Goal: Information Seeking & Learning: Learn about a topic

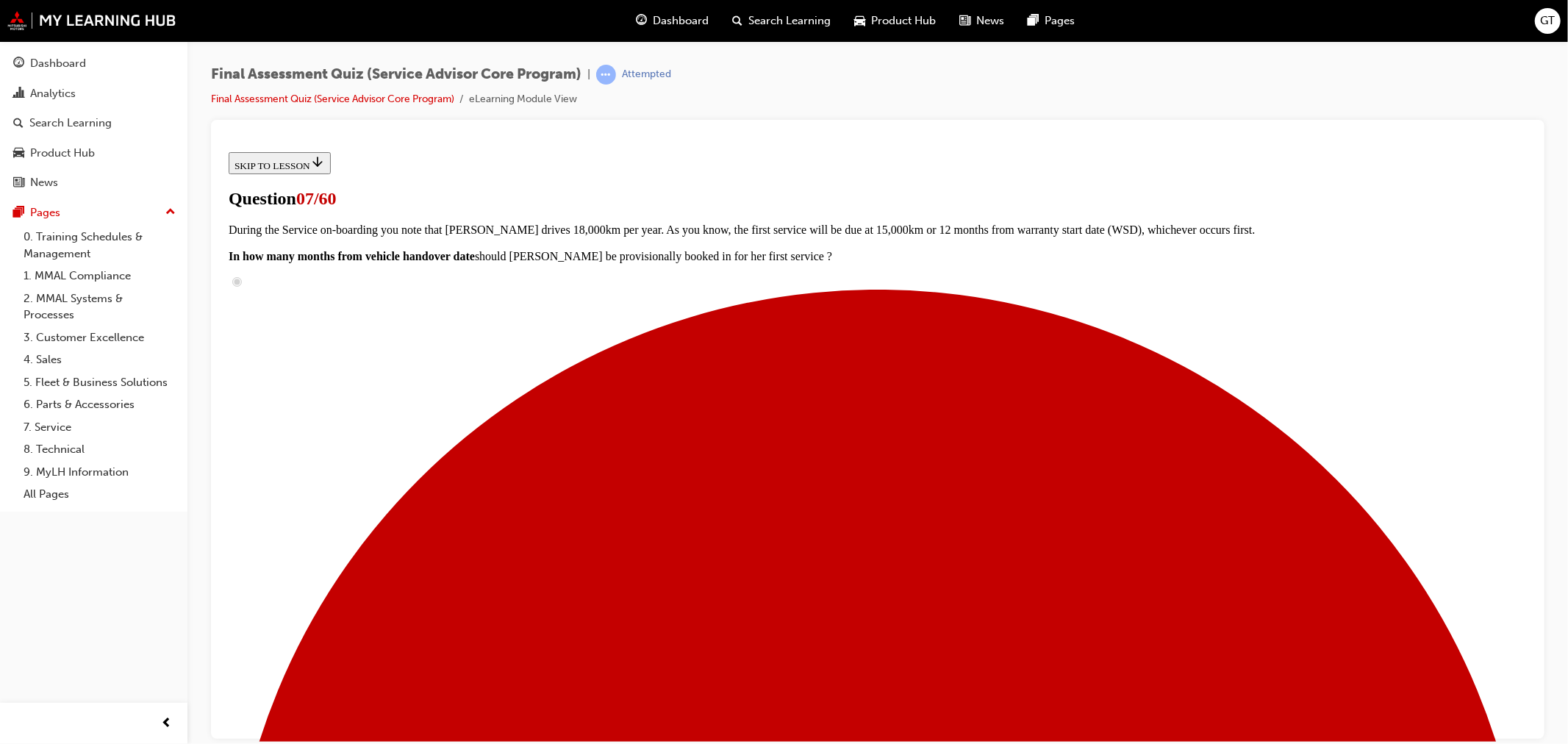
scroll to position [101, 0]
radio input "true"
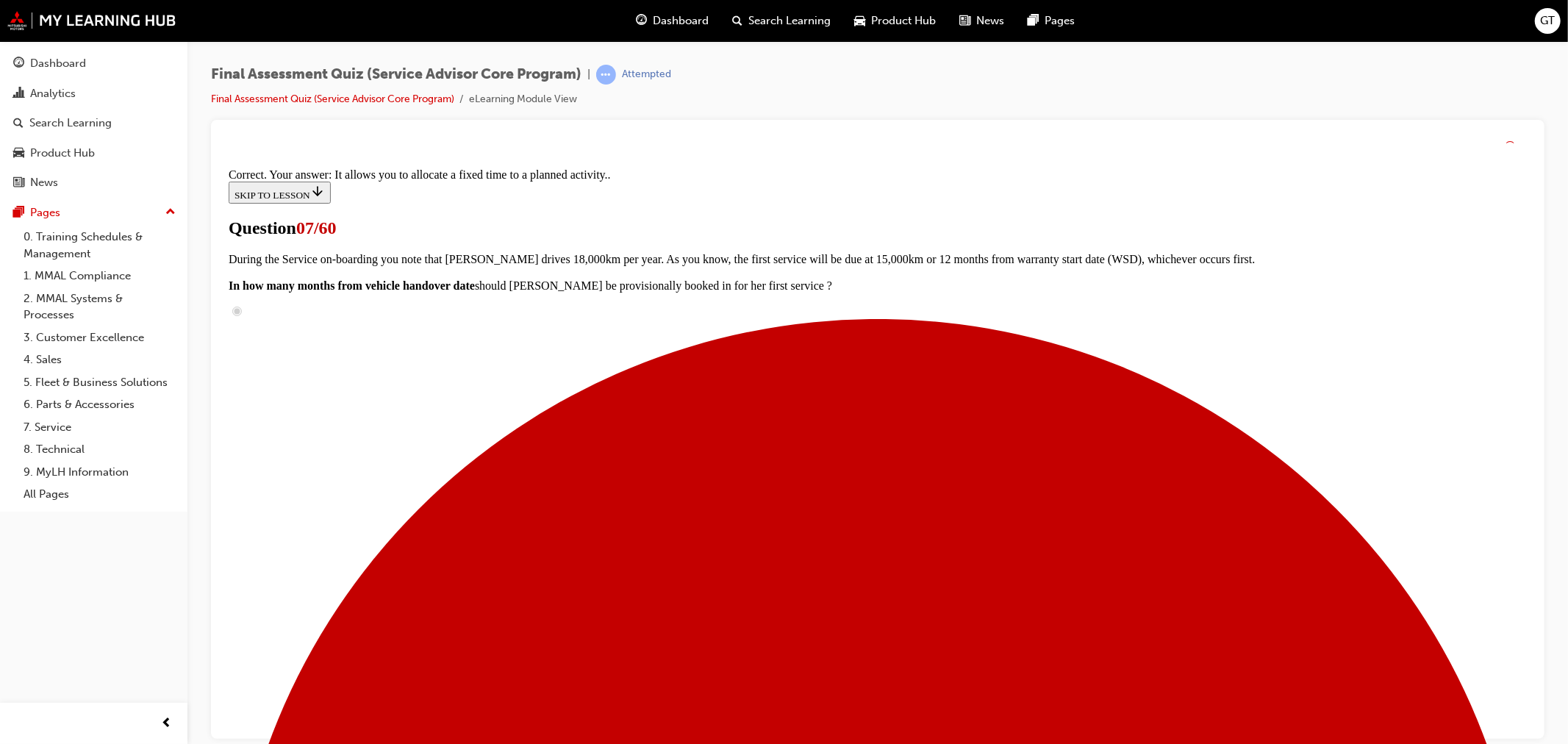
scroll to position [148, 0]
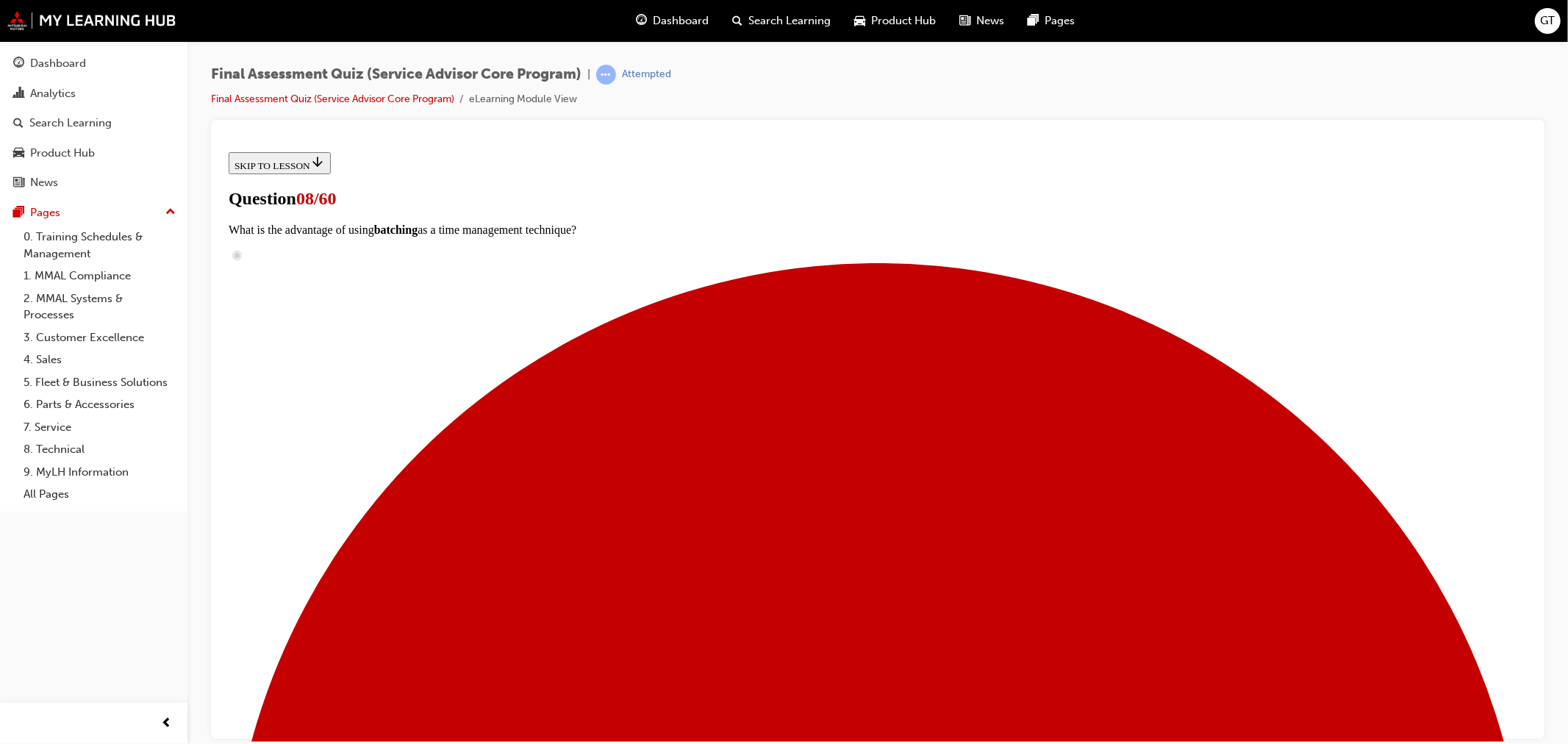
scroll to position [186, 0]
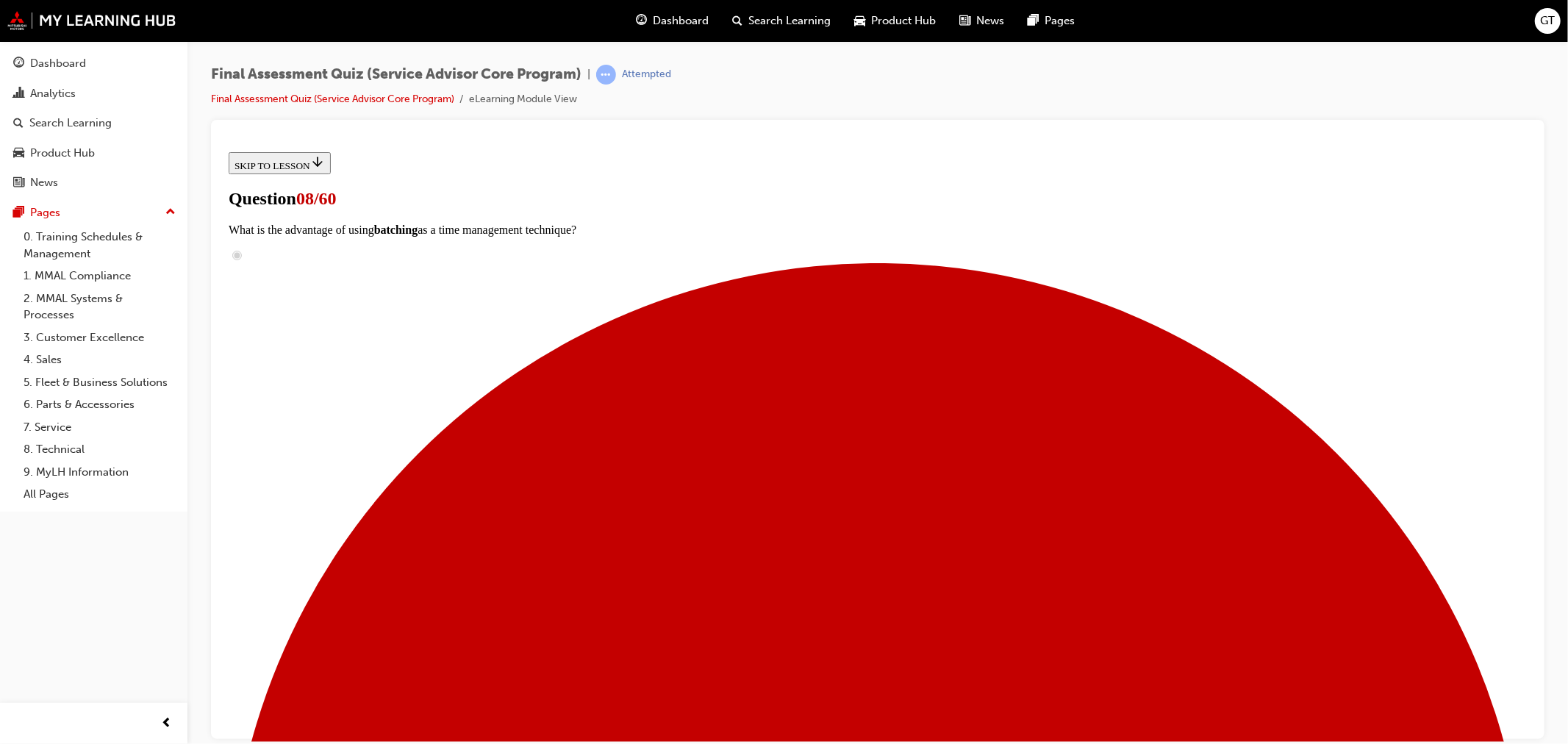
checkbox input "false"
drag, startPoint x: 681, startPoint y: 562, endPoint x: 699, endPoint y: 610, distance: 51.3
checkbox input "true"
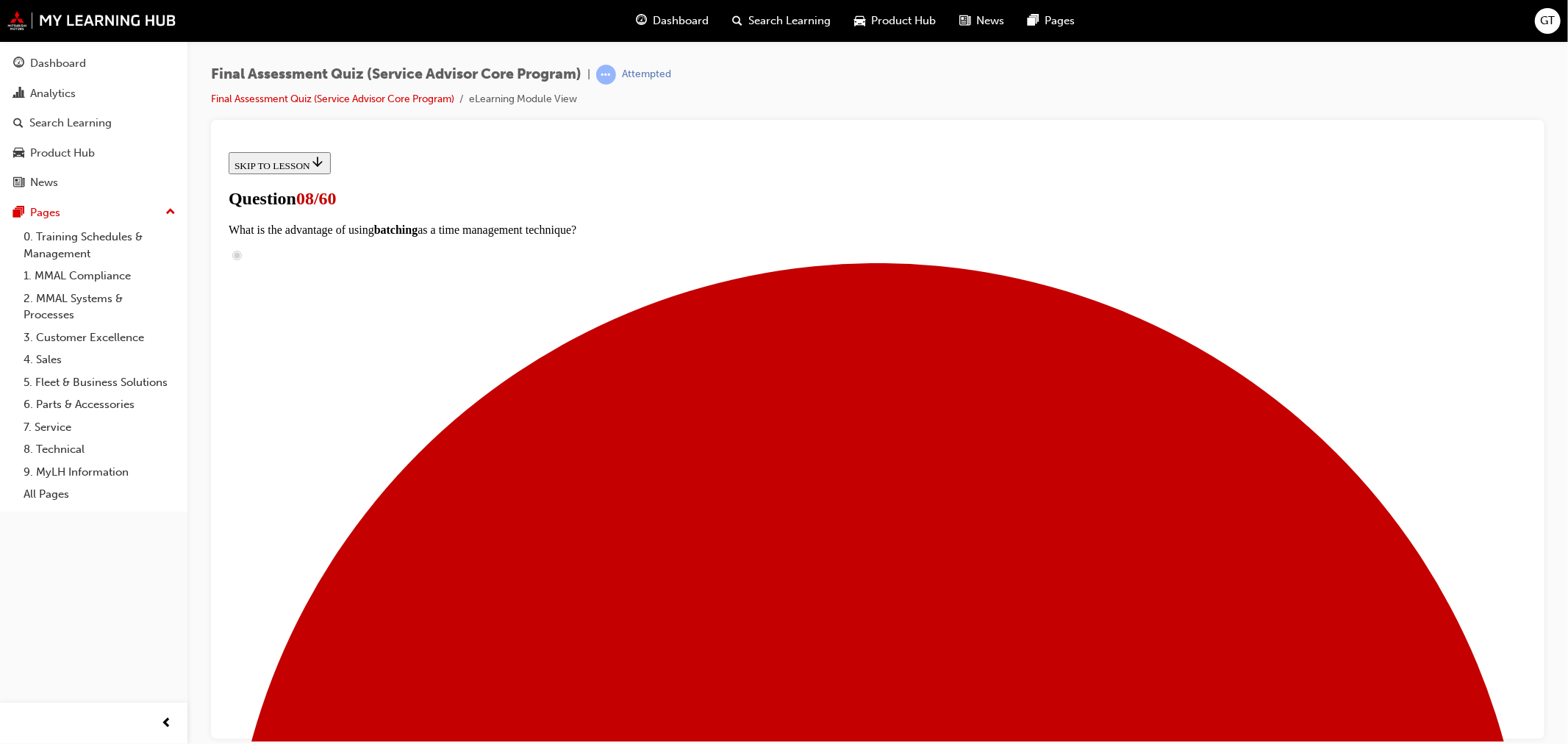
checkbox input "true"
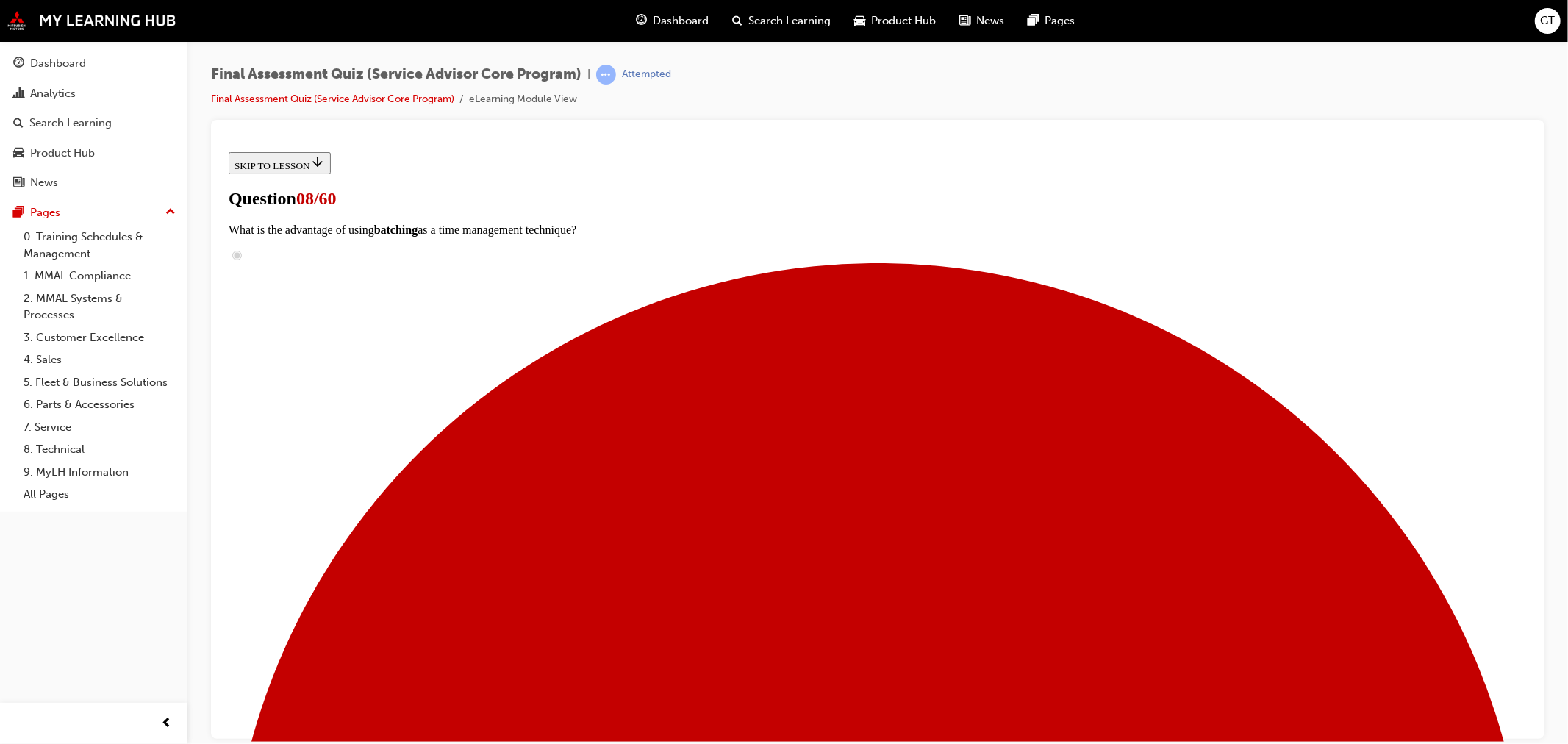
checkbox input "true"
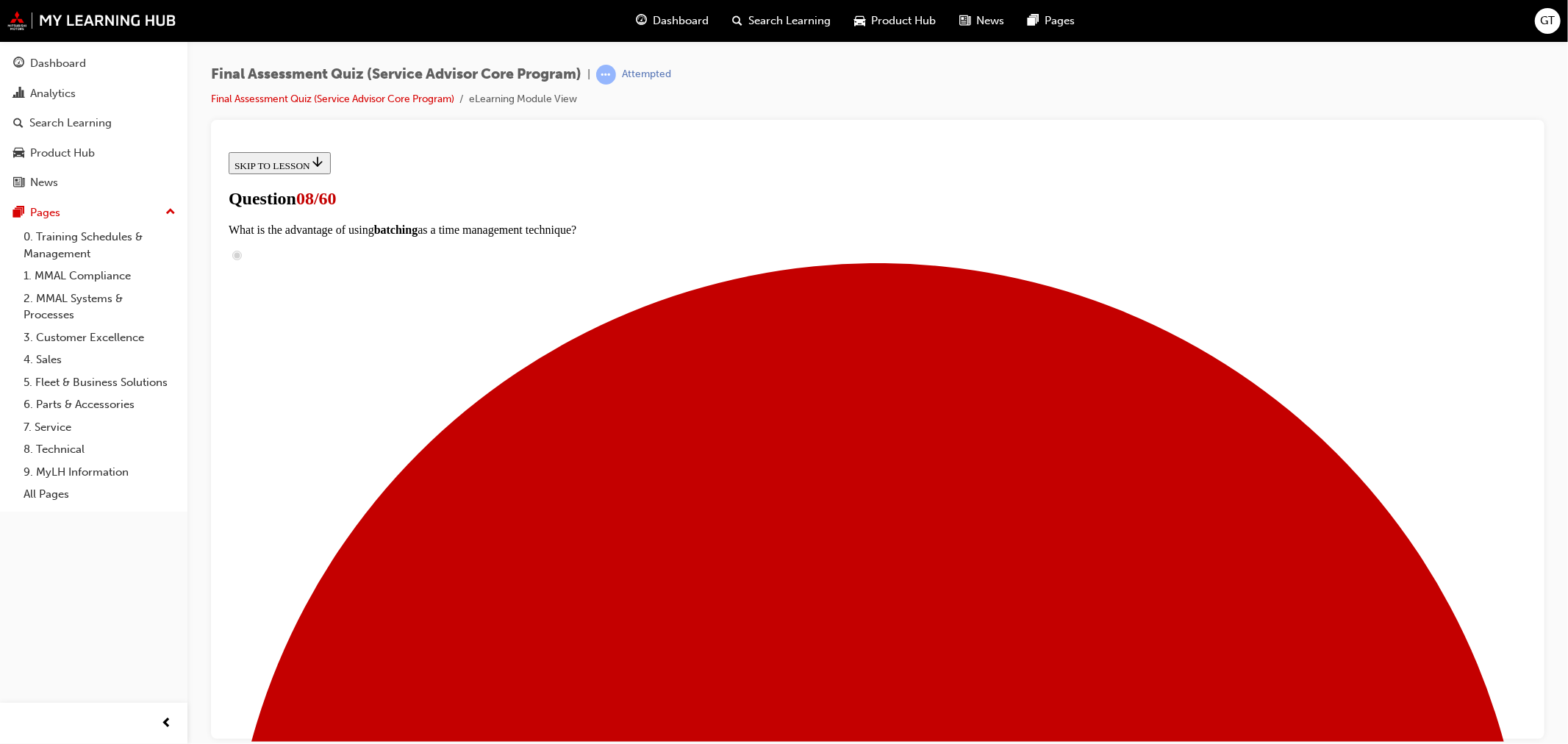
checkbox input "true"
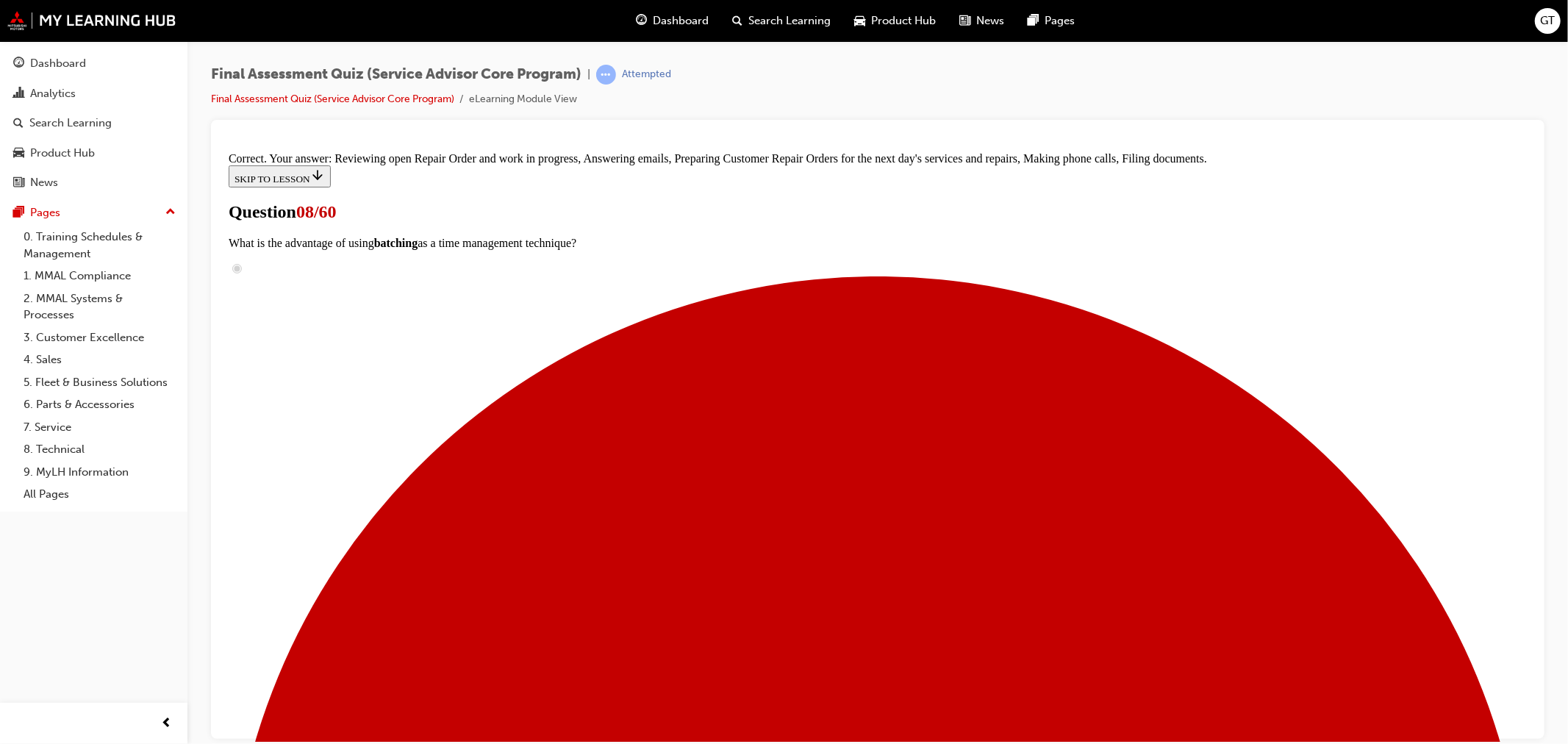
scroll to position [355, 0]
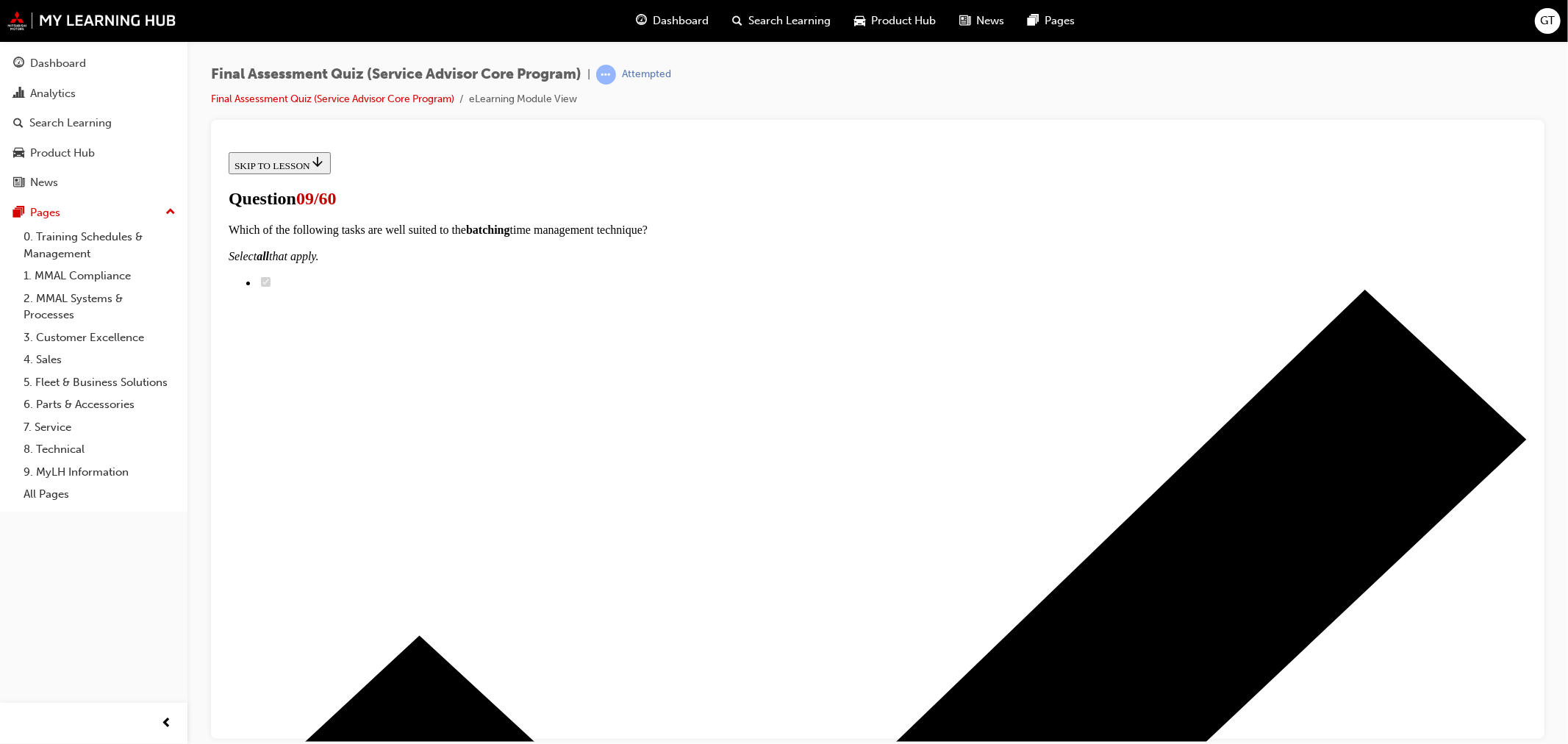
scroll to position [163, 0]
checkbox input "true"
drag, startPoint x: 729, startPoint y: 508, endPoint x: 734, endPoint y: 538, distance: 30.4
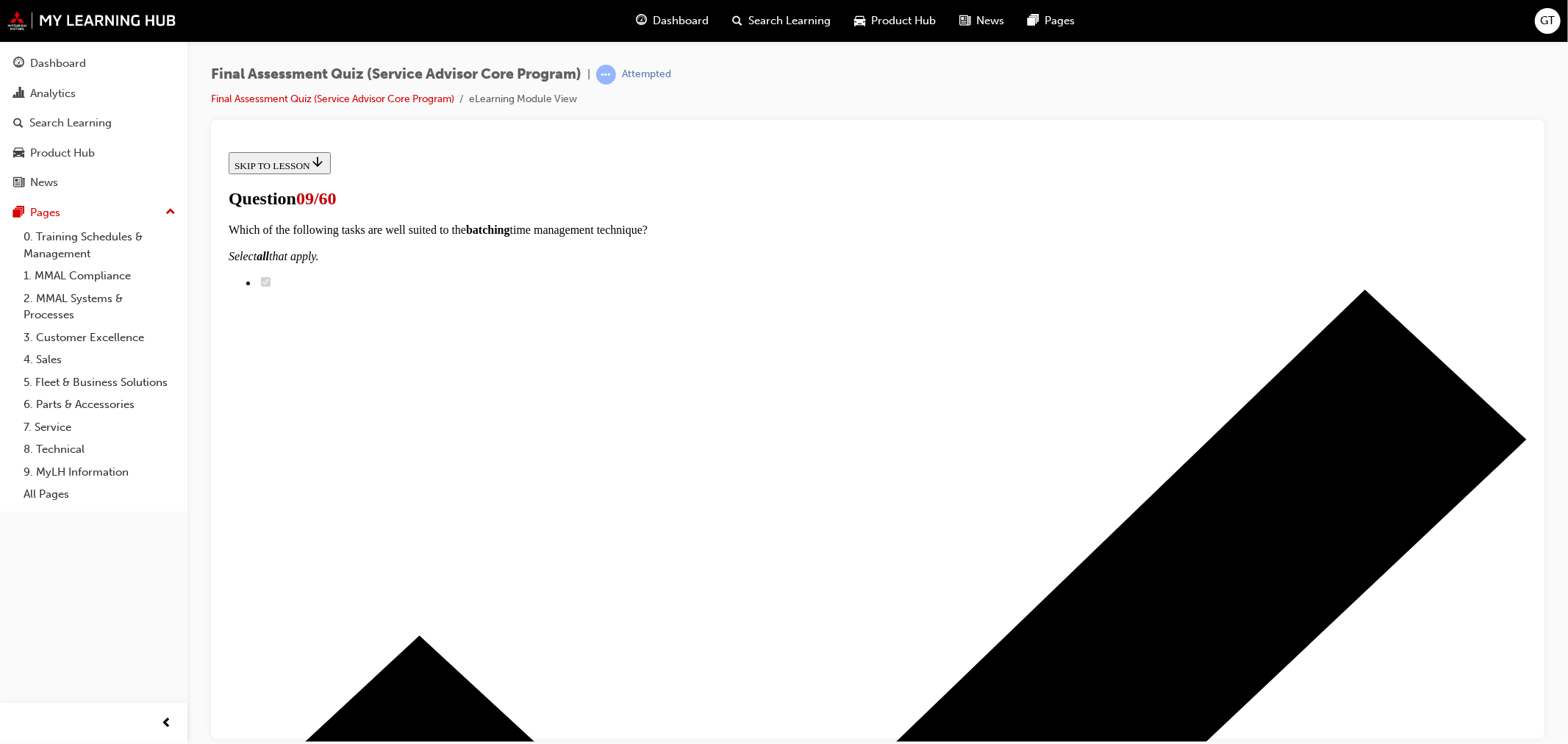
checkbox input "true"
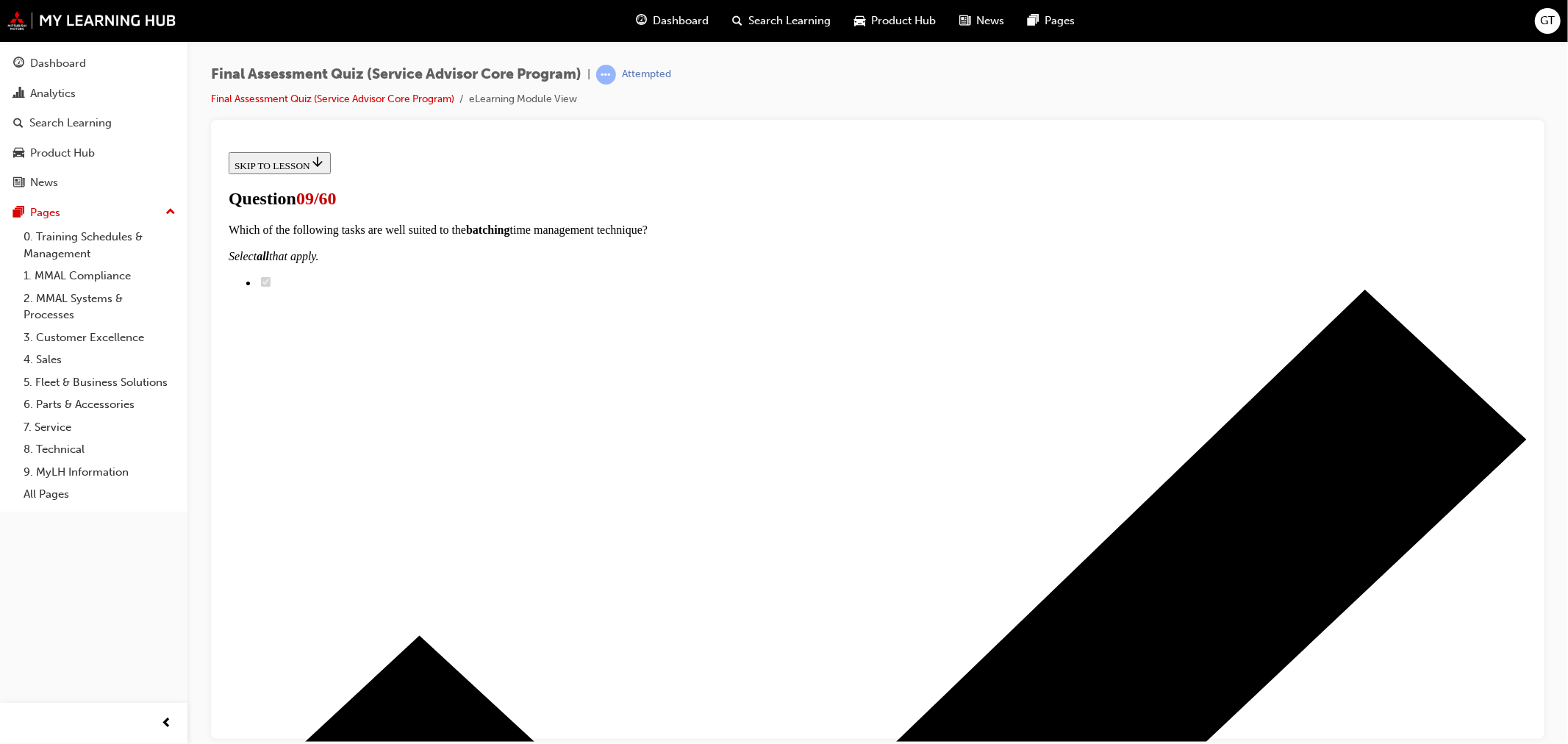
checkbox input "true"
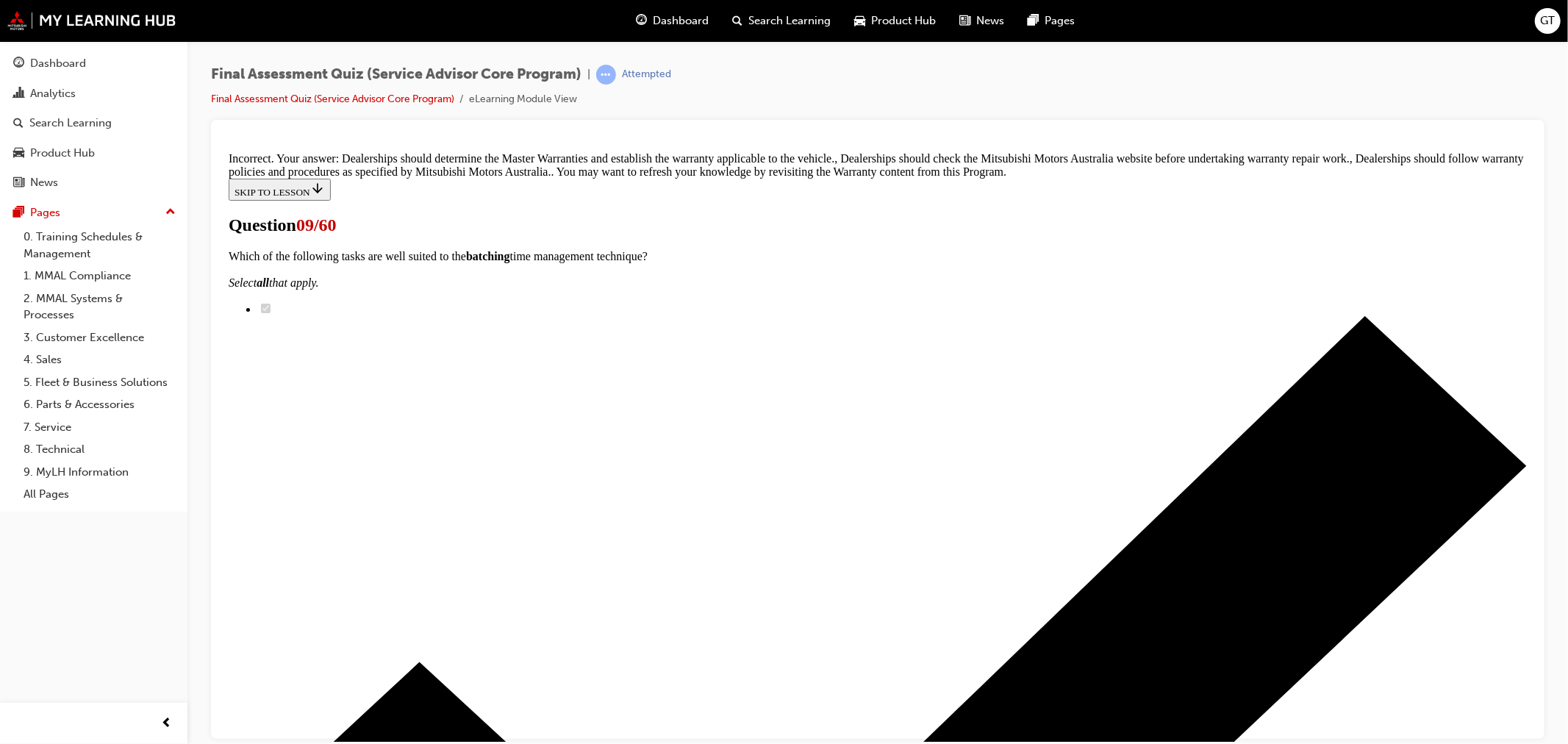
scroll to position [397, 0]
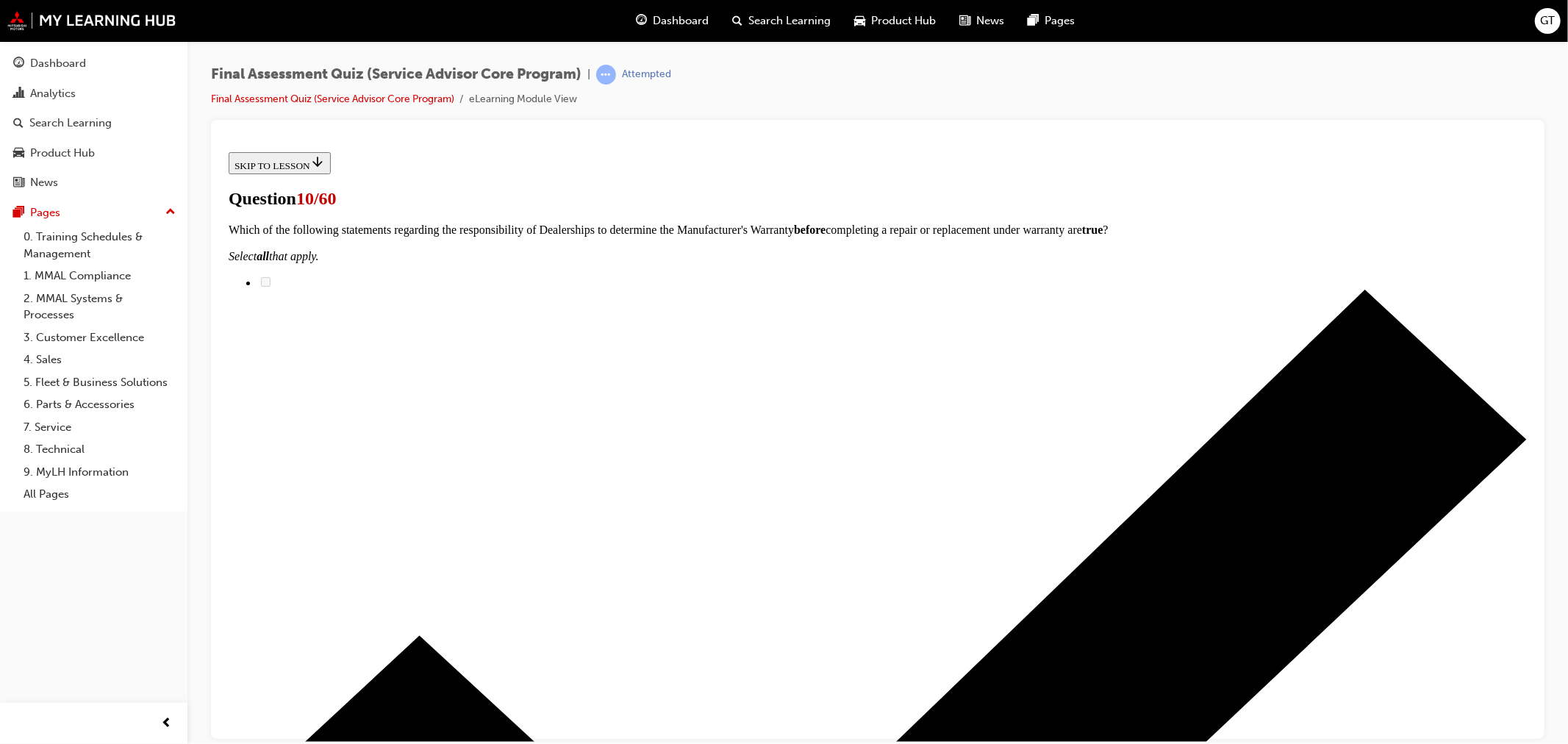
scroll to position [245, 0]
drag, startPoint x: 717, startPoint y: 695, endPoint x: 1000, endPoint y: 308, distance: 479.4
drag, startPoint x: 858, startPoint y: 512, endPoint x: 977, endPoint y: 413, distance: 154.8
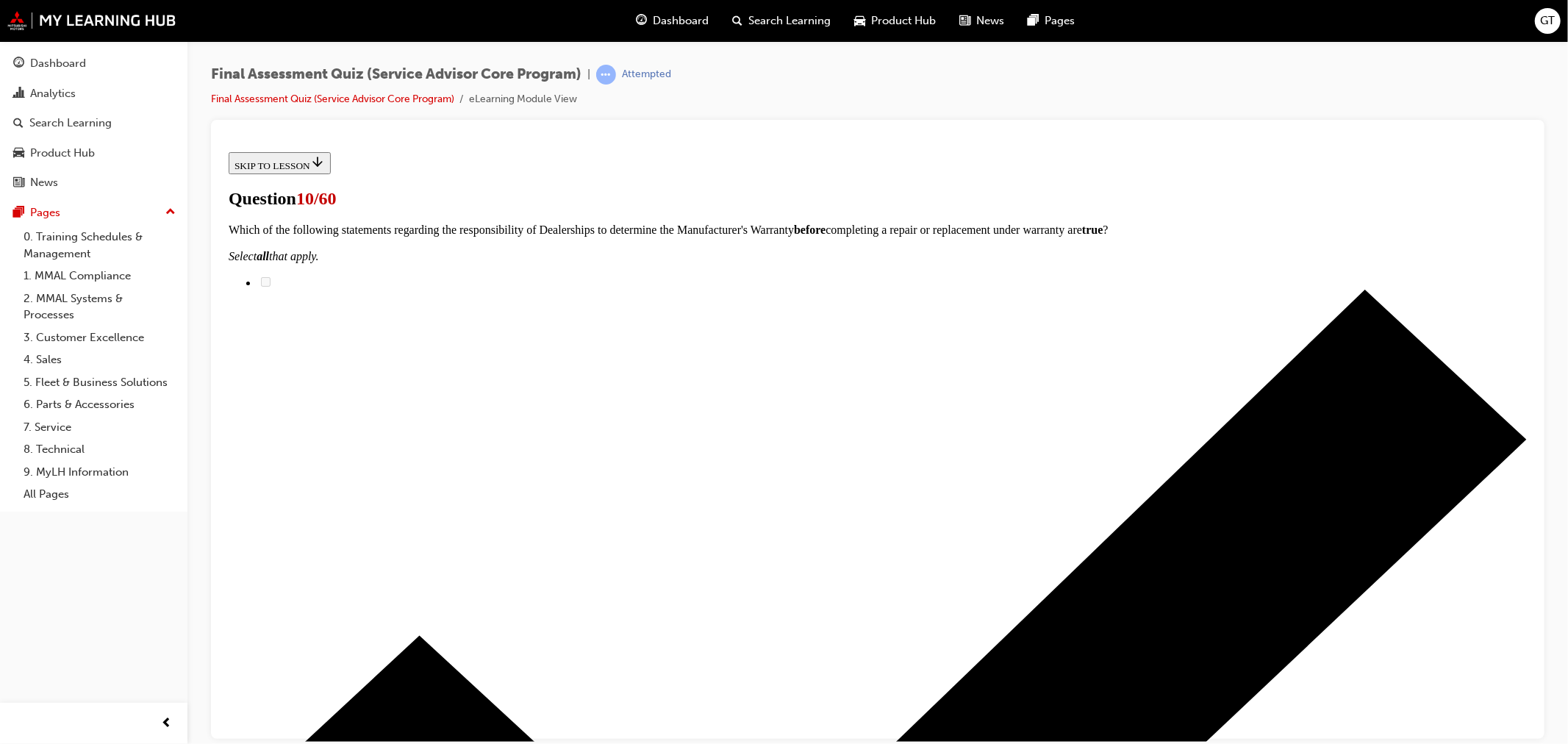
drag, startPoint x: 785, startPoint y: 579, endPoint x: 996, endPoint y: 521, distance: 218.8
drag, startPoint x: 729, startPoint y: 597, endPoint x: 969, endPoint y: 602, distance: 240.1
drag, startPoint x: 793, startPoint y: 693, endPoint x: 1016, endPoint y: 683, distance: 223.2
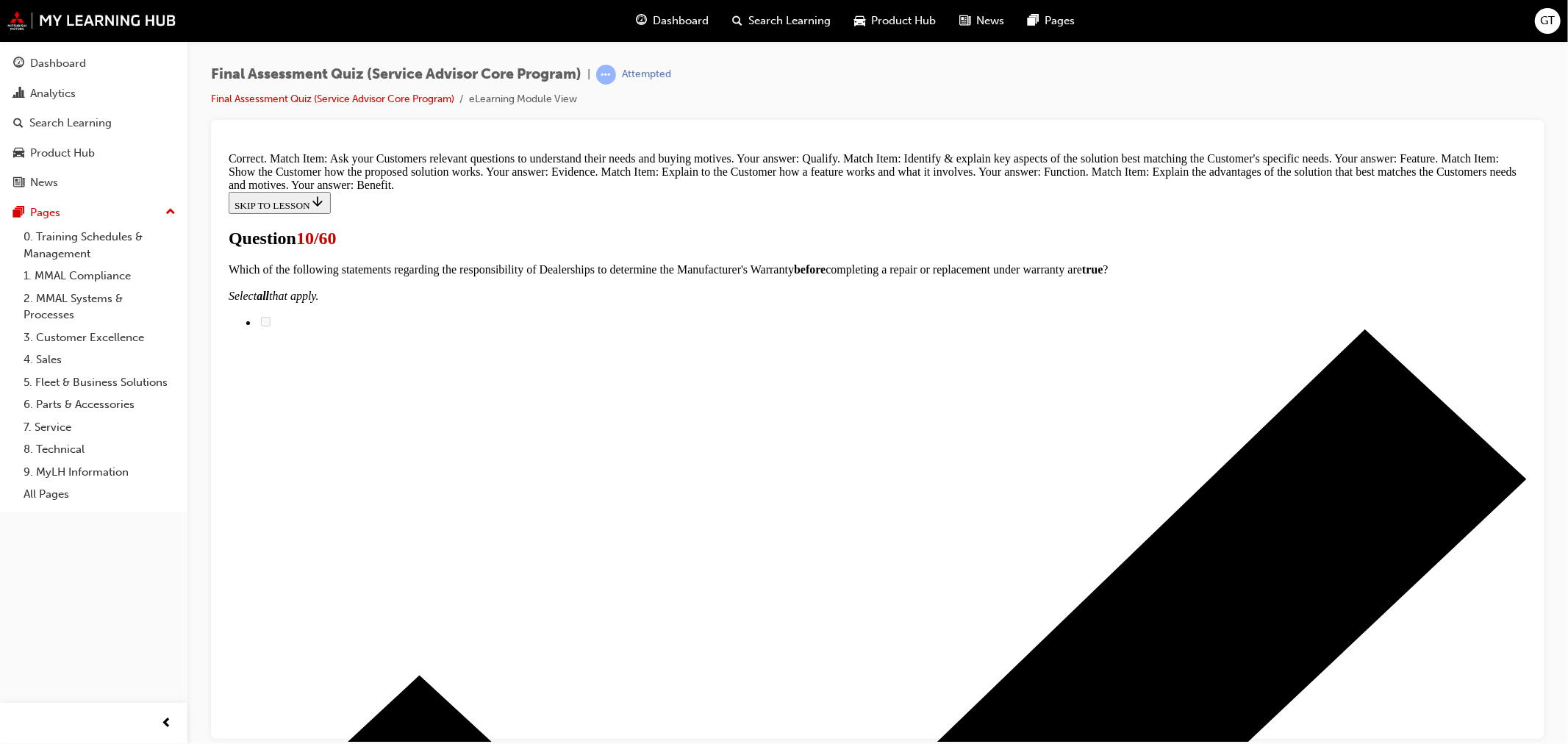
scroll to position [483, 0]
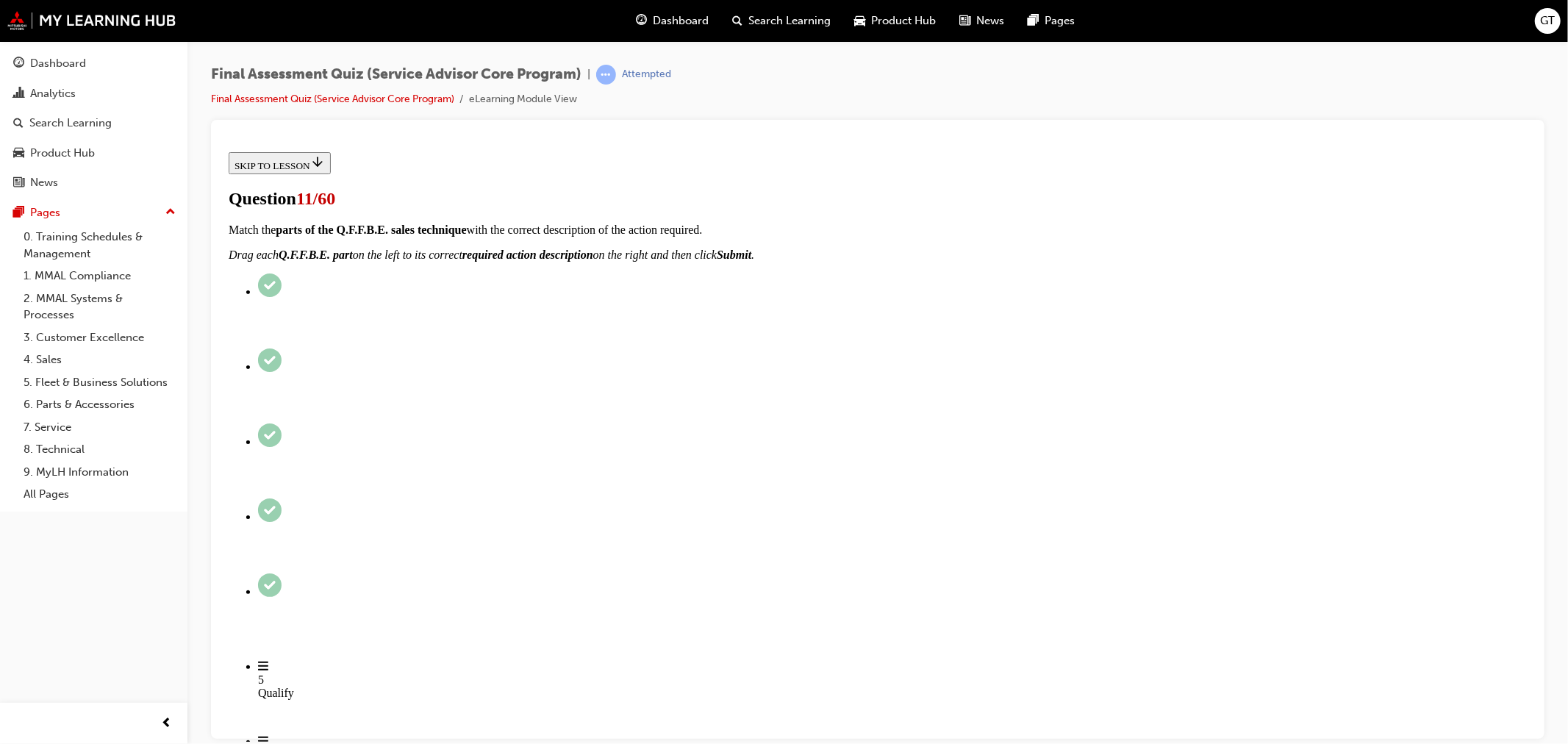
scroll to position [245, 0]
drag, startPoint x: 721, startPoint y: 668, endPoint x: 997, endPoint y: 295, distance: 464.0
drag, startPoint x: 736, startPoint y: 492, endPoint x: 994, endPoint y: 498, distance: 258.1
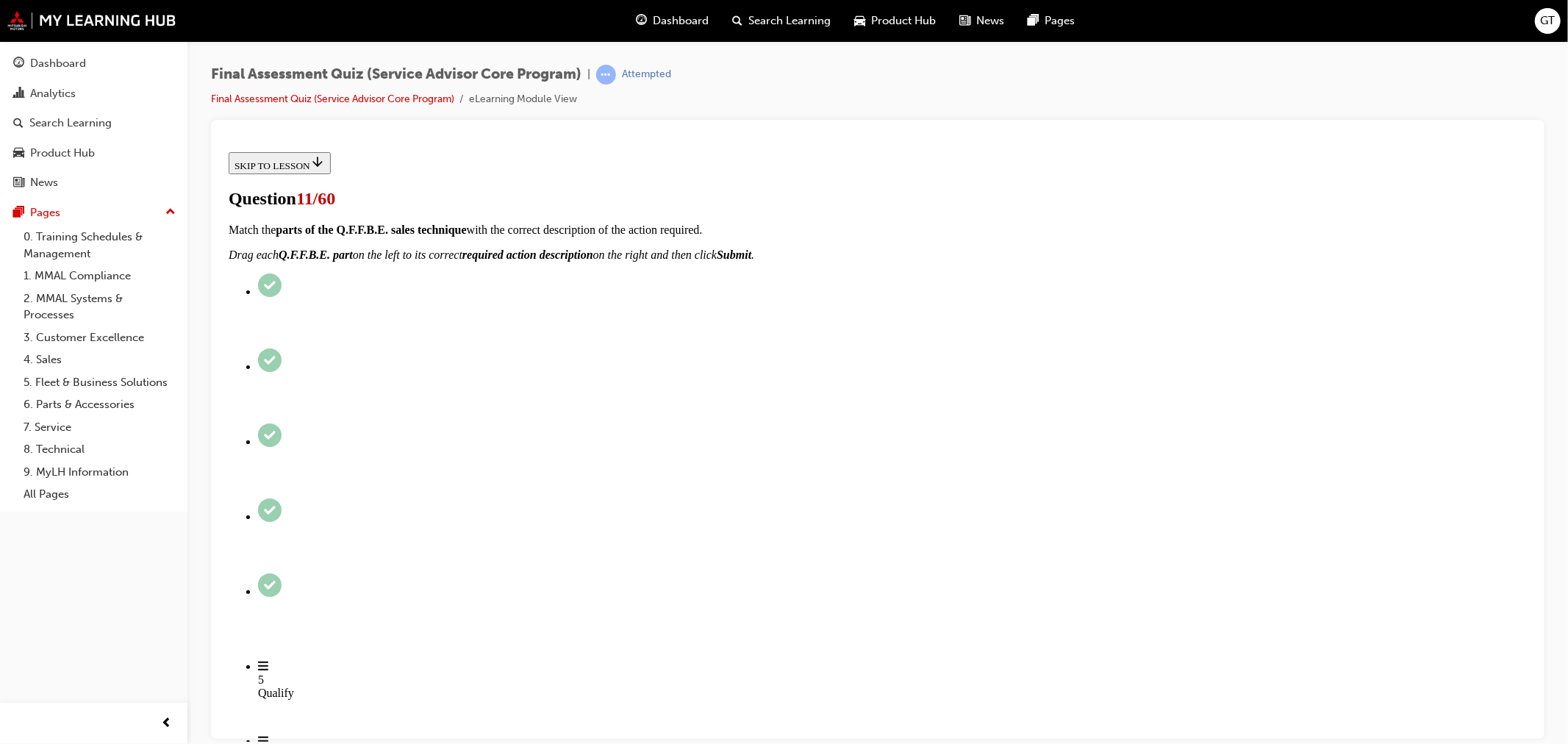
drag, startPoint x: 722, startPoint y: 677, endPoint x: 988, endPoint y: 398, distance: 385.5
drag, startPoint x: 739, startPoint y: 678, endPoint x: 1003, endPoint y: 578, distance: 282.3
drag, startPoint x: 855, startPoint y: 674, endPoint x: 993, endPoint y: 677, distance: 138.0
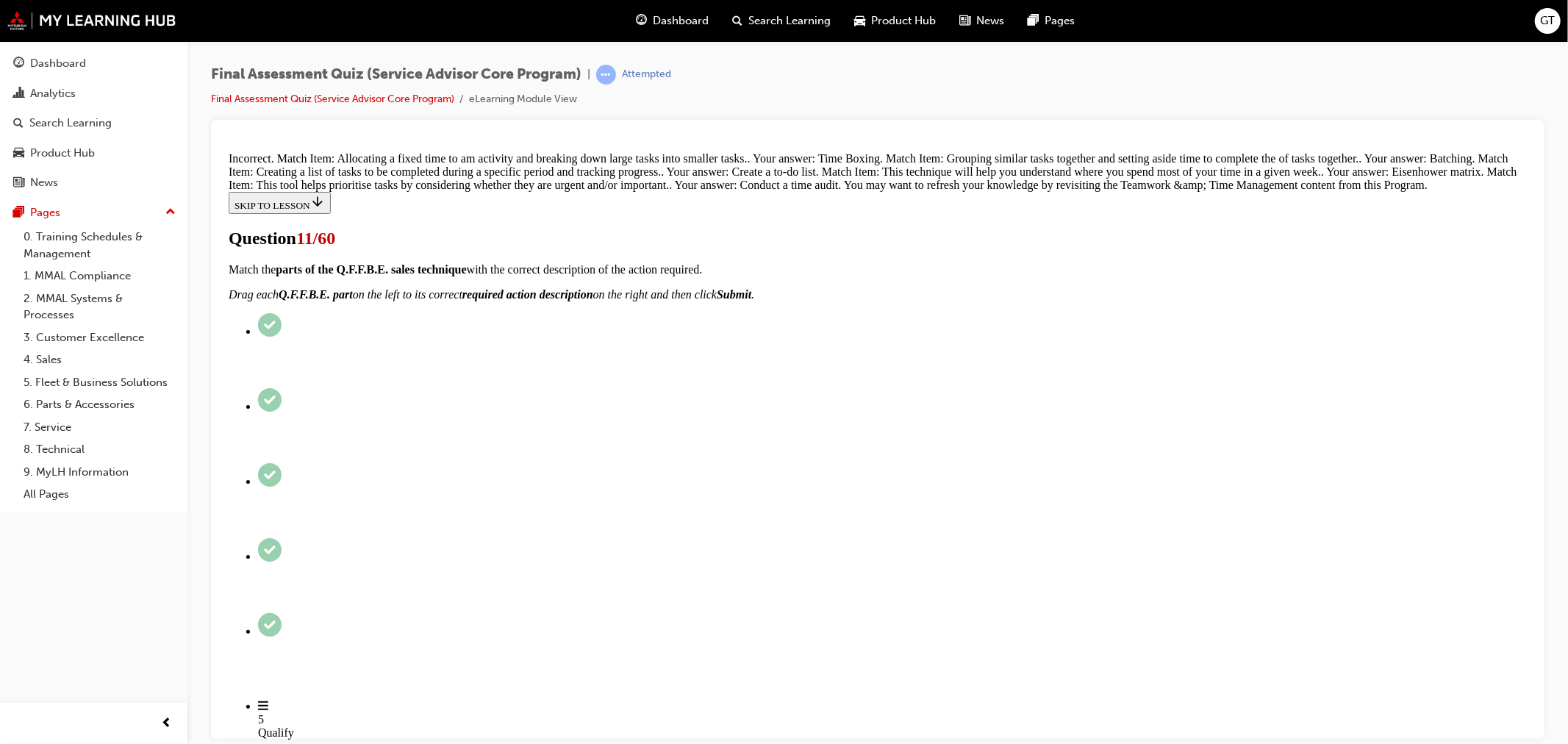
scroll to position [304, 0]
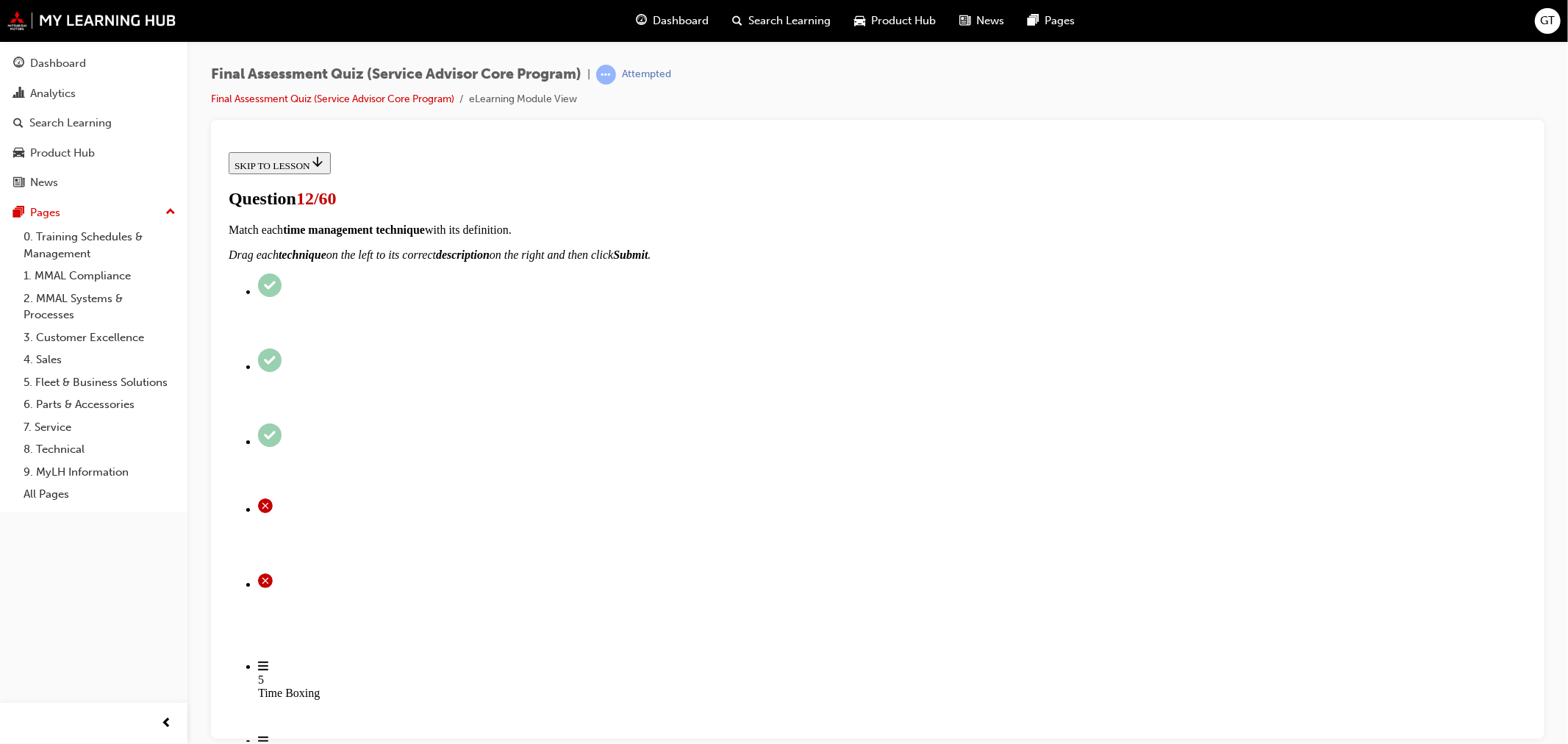
radio input "true"
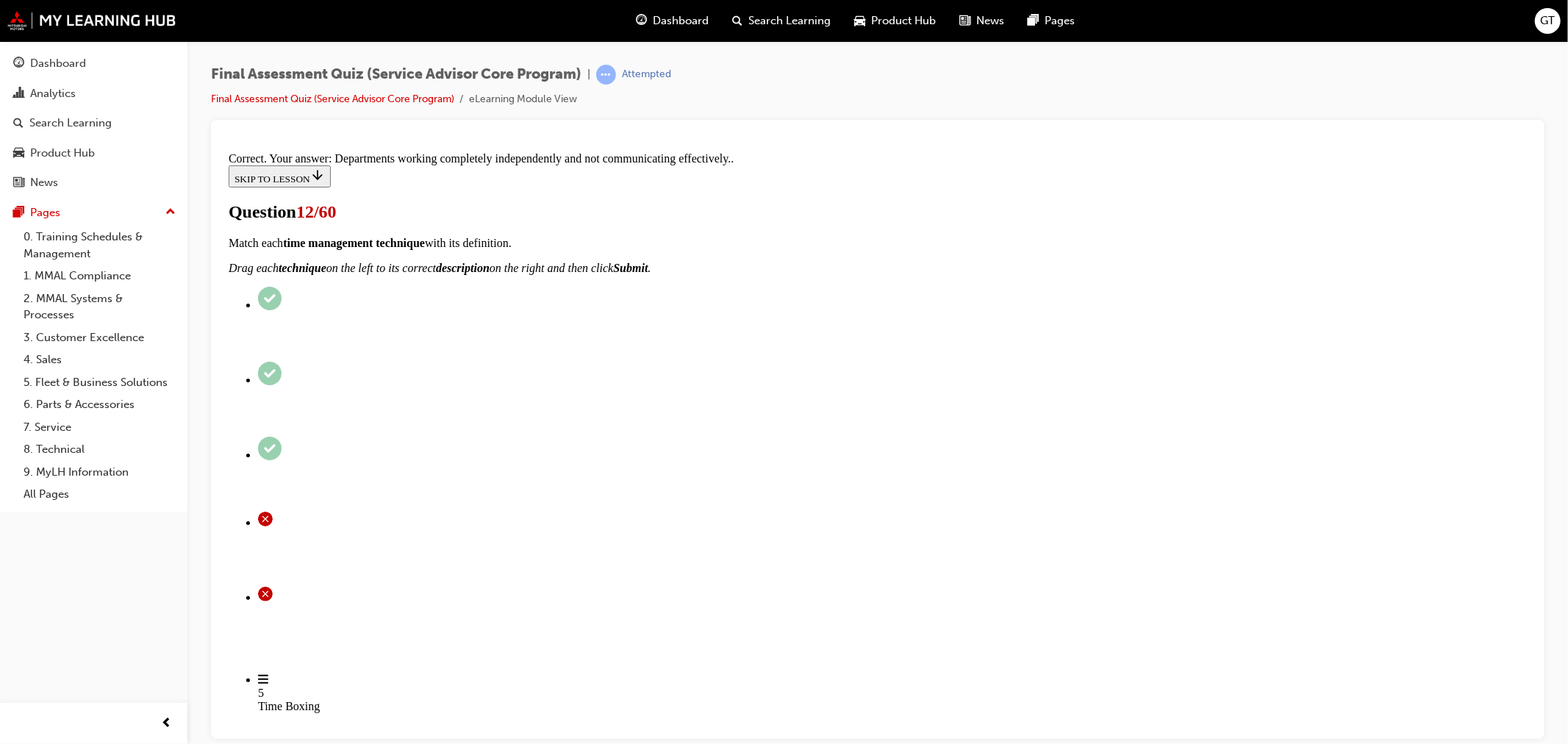
scroll to position [191, 0]
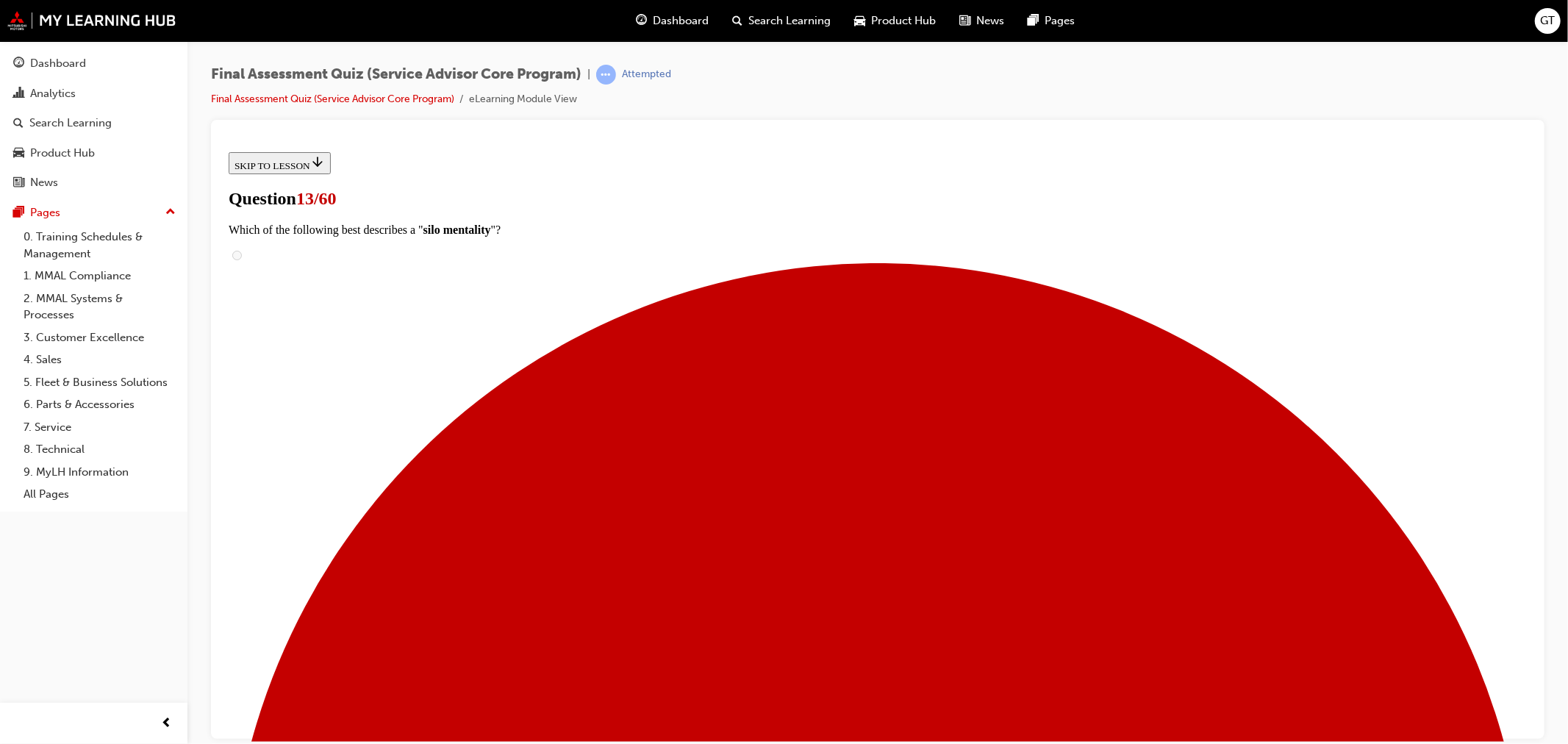
radio input "true"
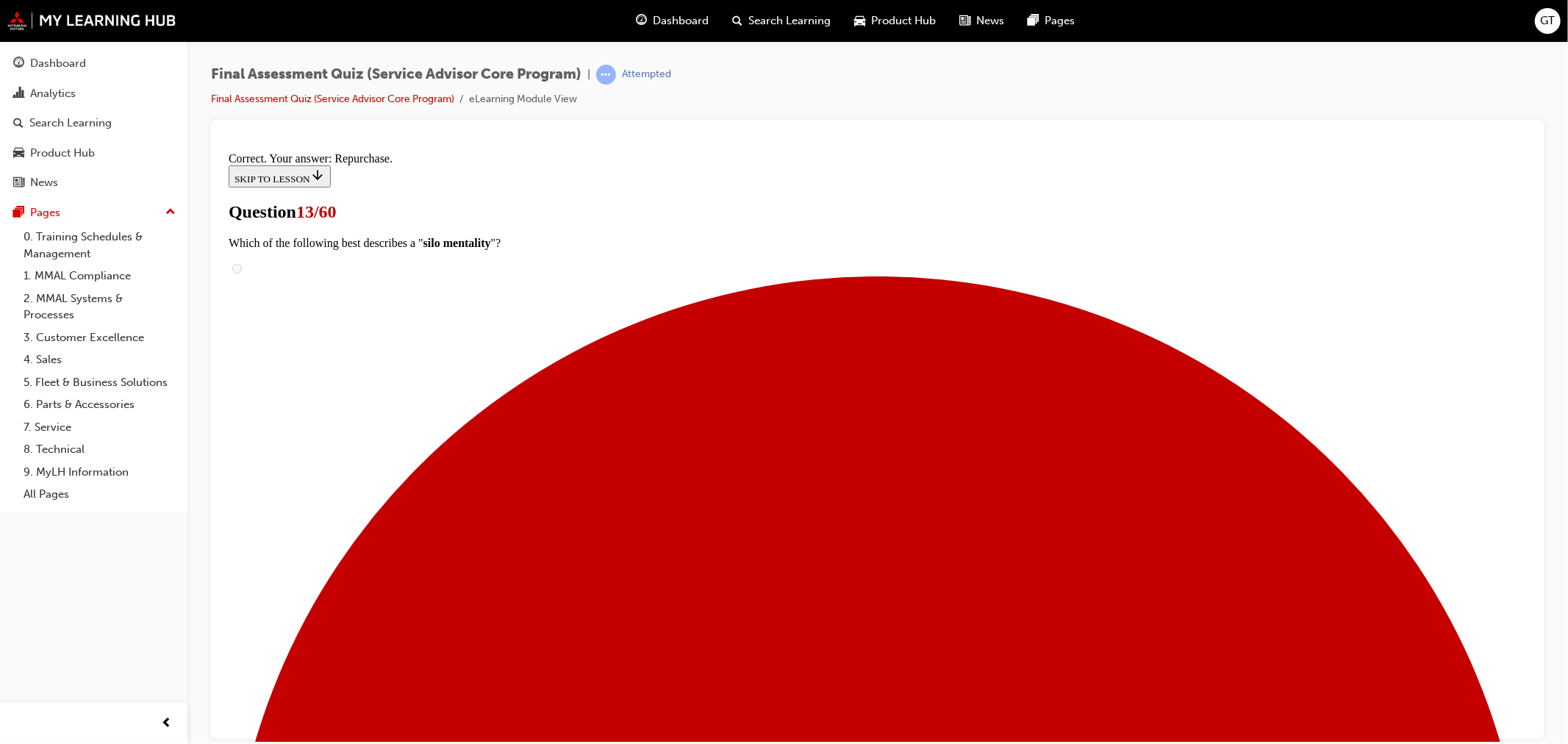
scroll to position [173, 0]
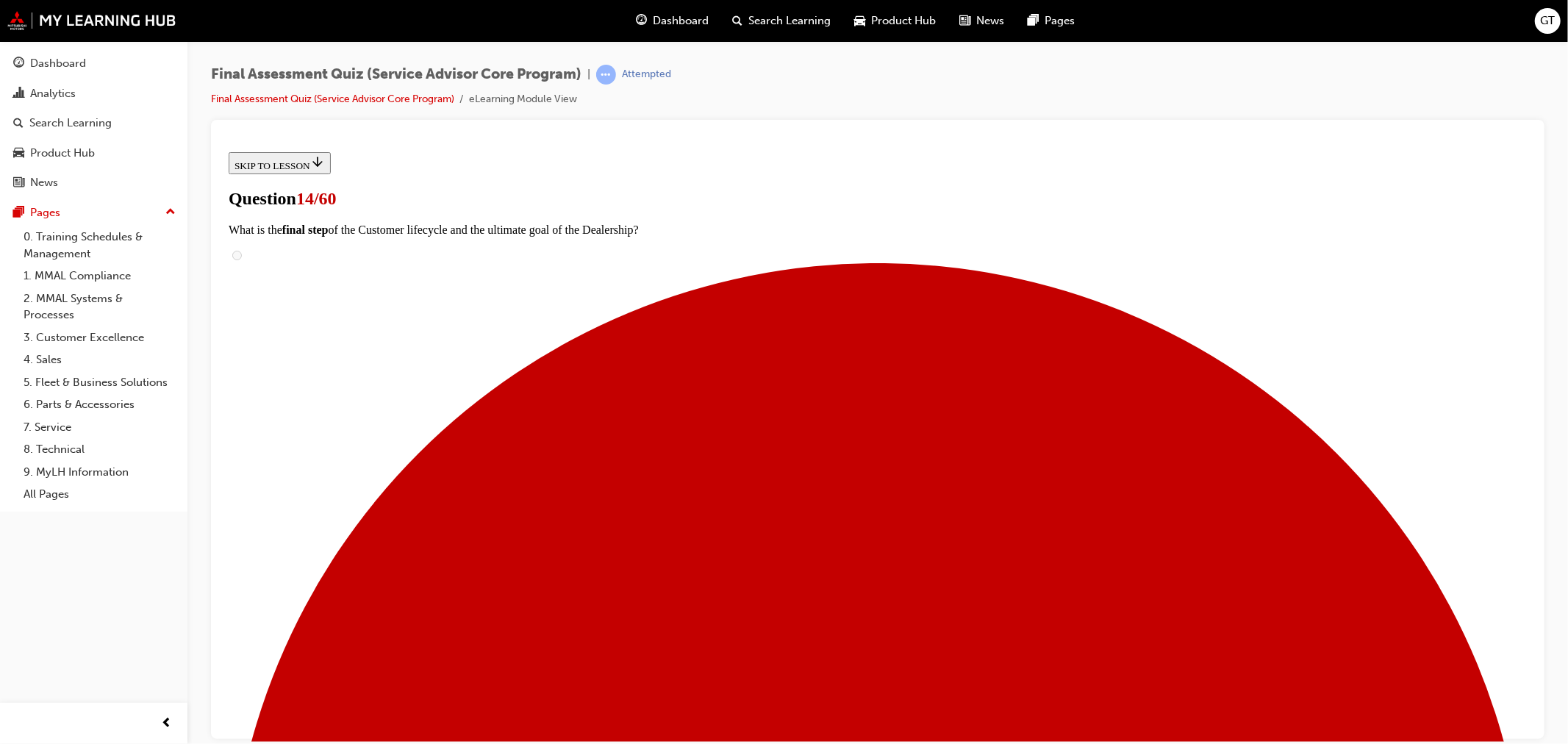
scroll to position [98, 0]
drag, startPoint x: 713, startPoint y: 588, endPoint x: 971, endPoint y: 515, distance: 268.1
drag, startPoint x: 718, startPoint y: 596, endPoint x: 1026, endPoint y: 598, distance: 308.0
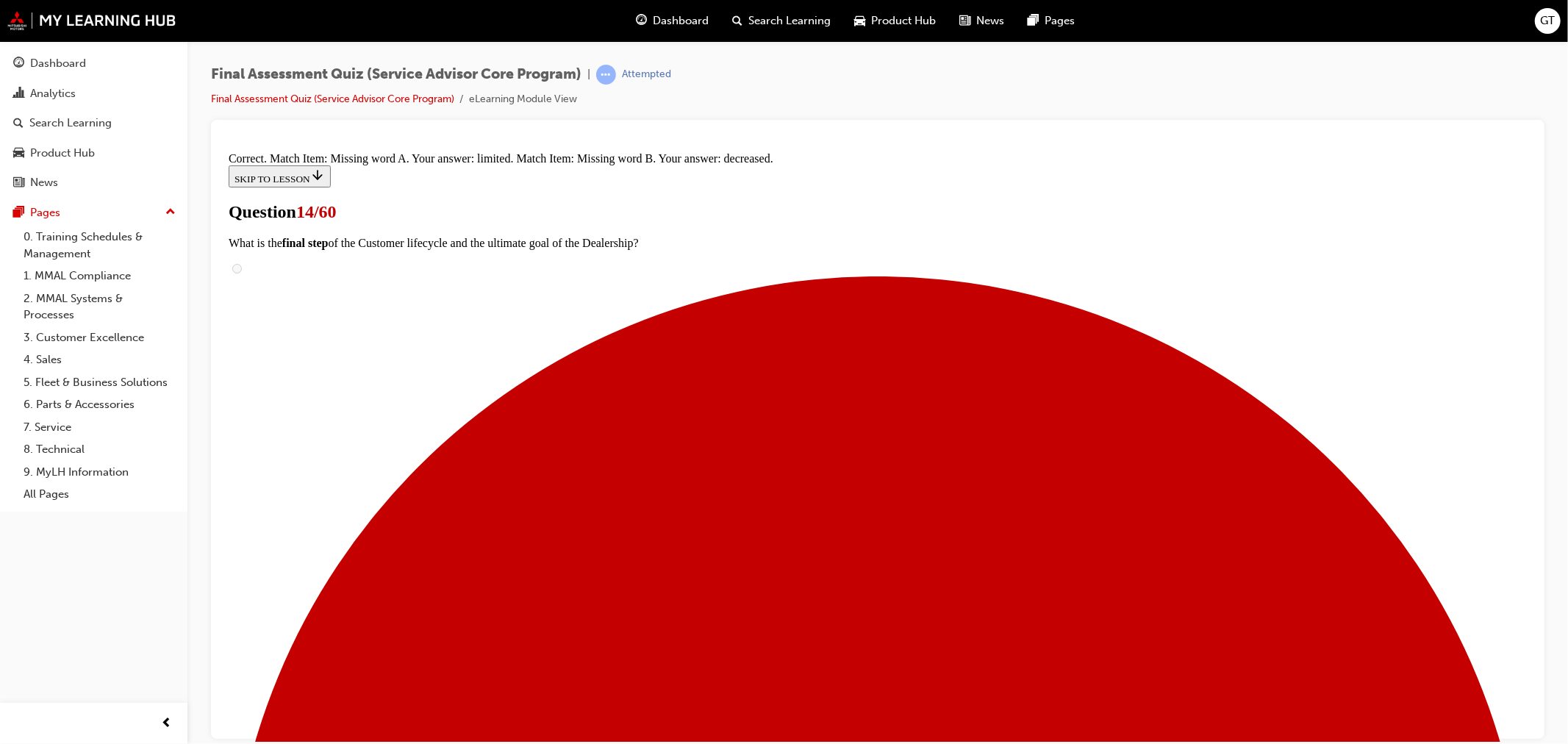
scroll to position [225, 0]
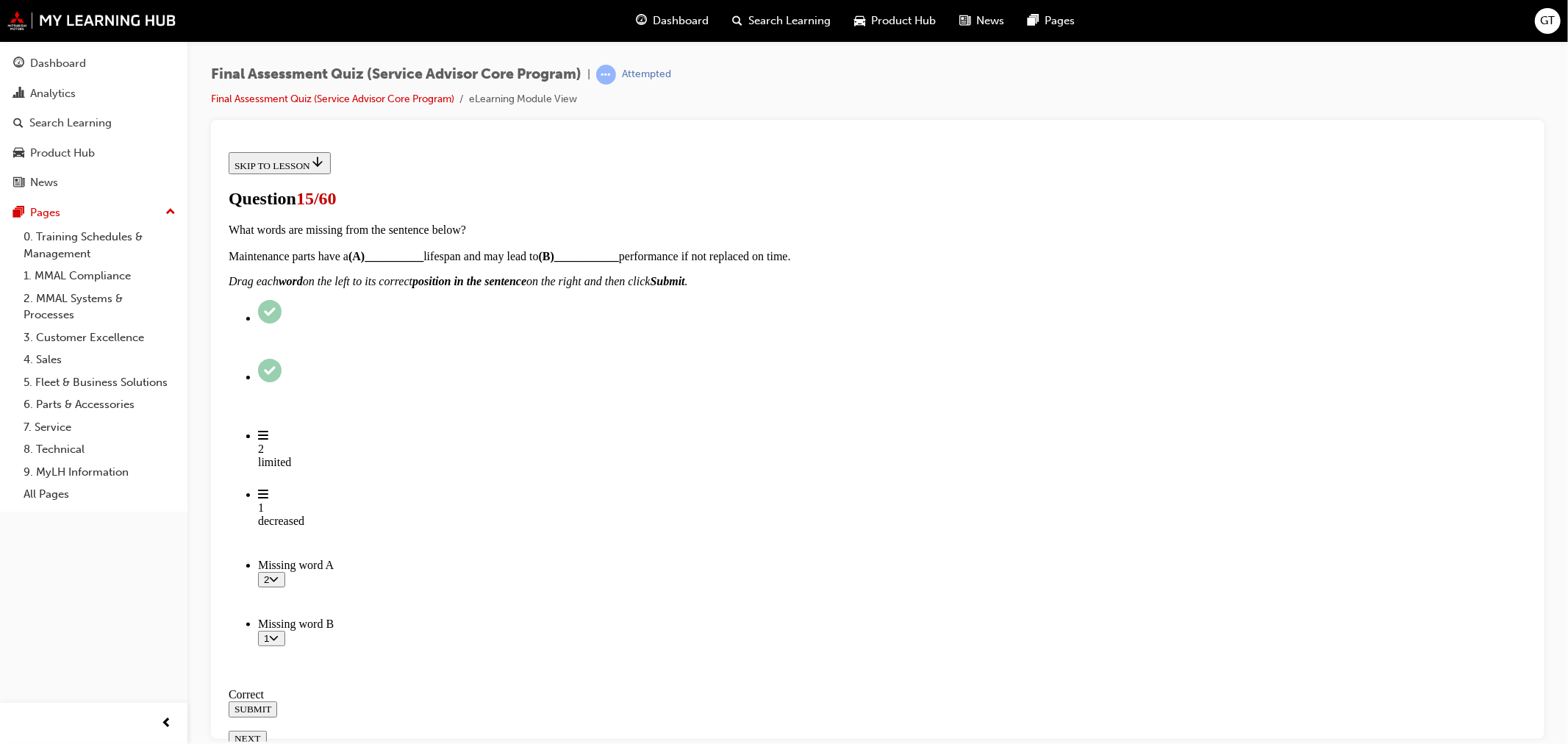
scroll to position [119, 0]
radio input "true"
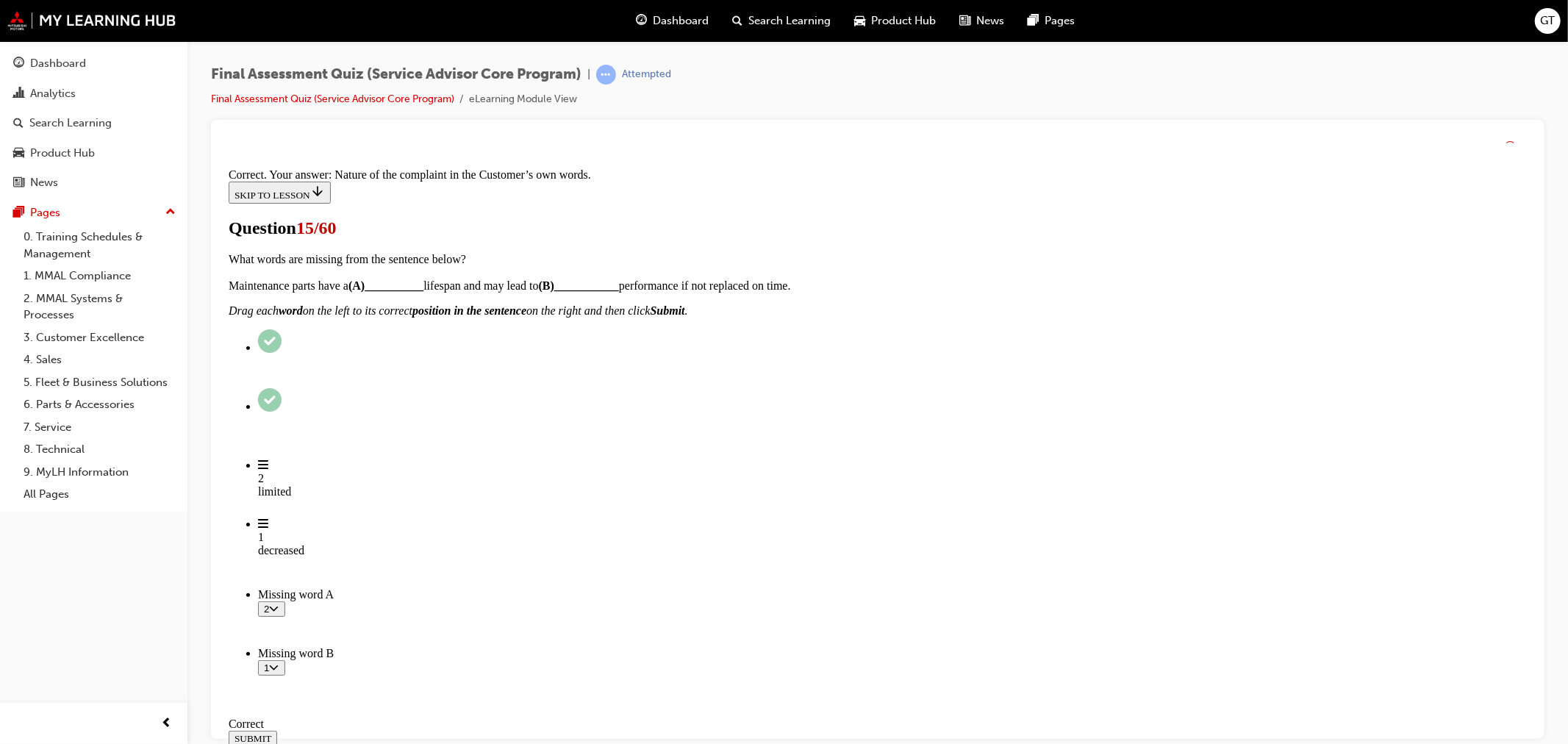
scroll to position [173, 0]
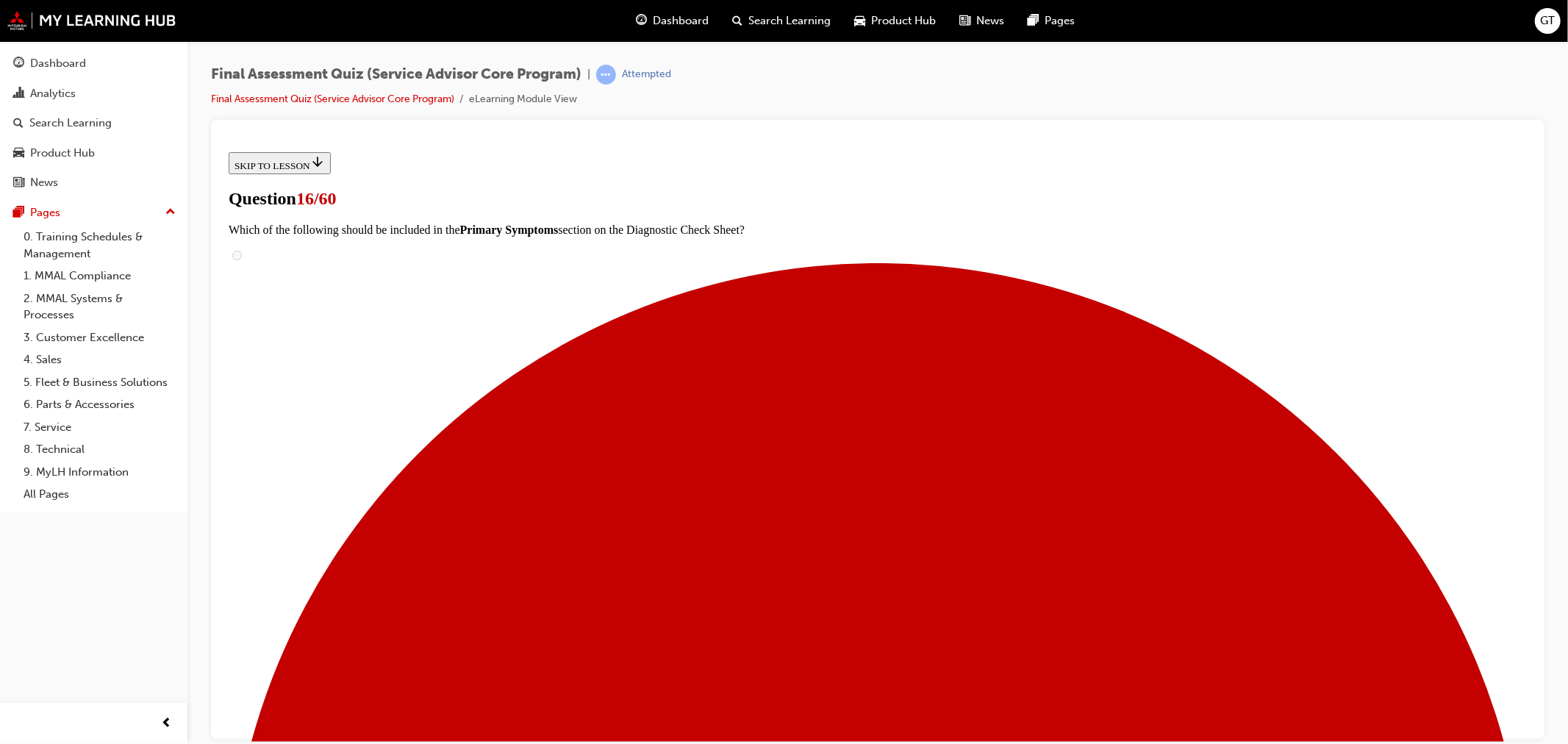
radio input "true"
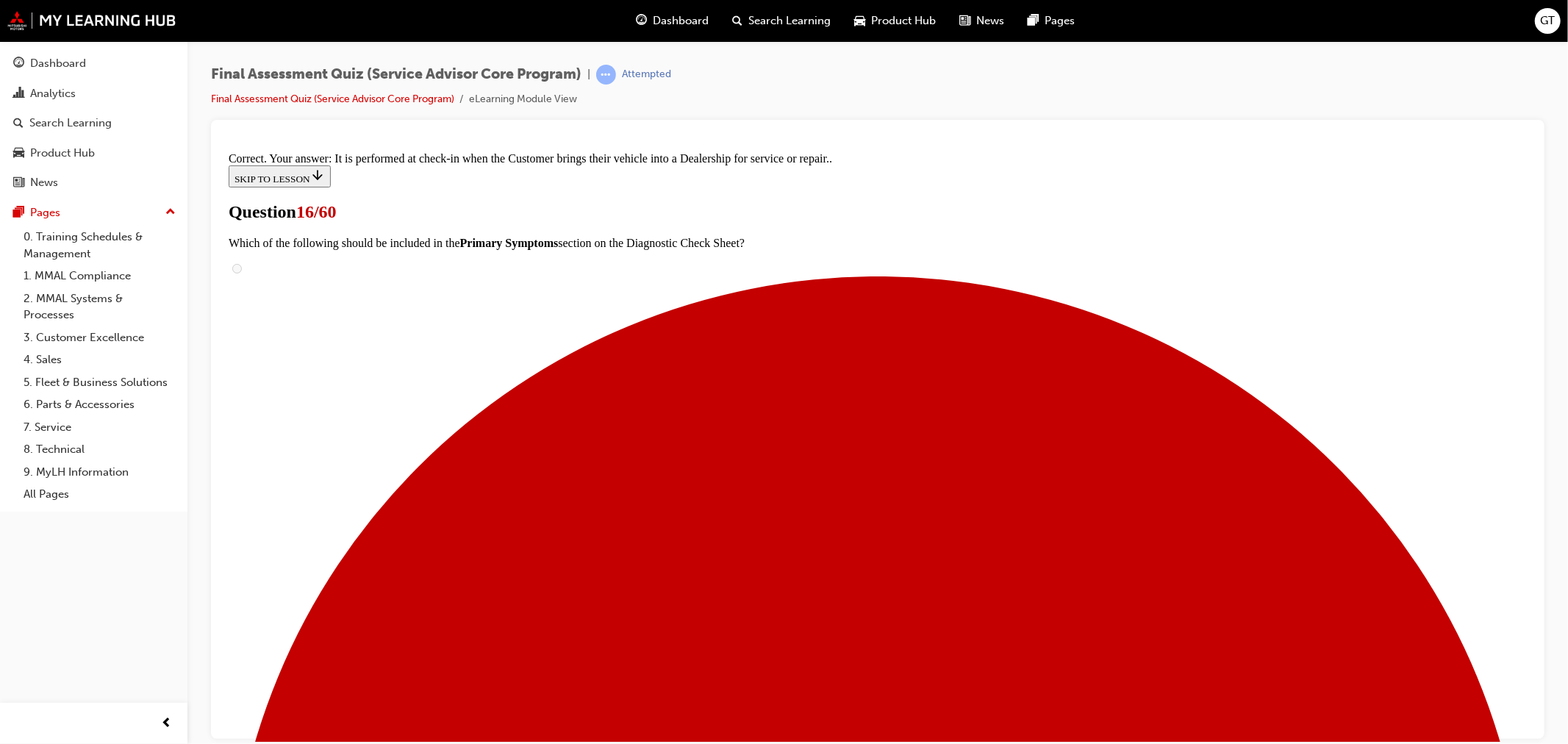
scroll to position [207, 0]
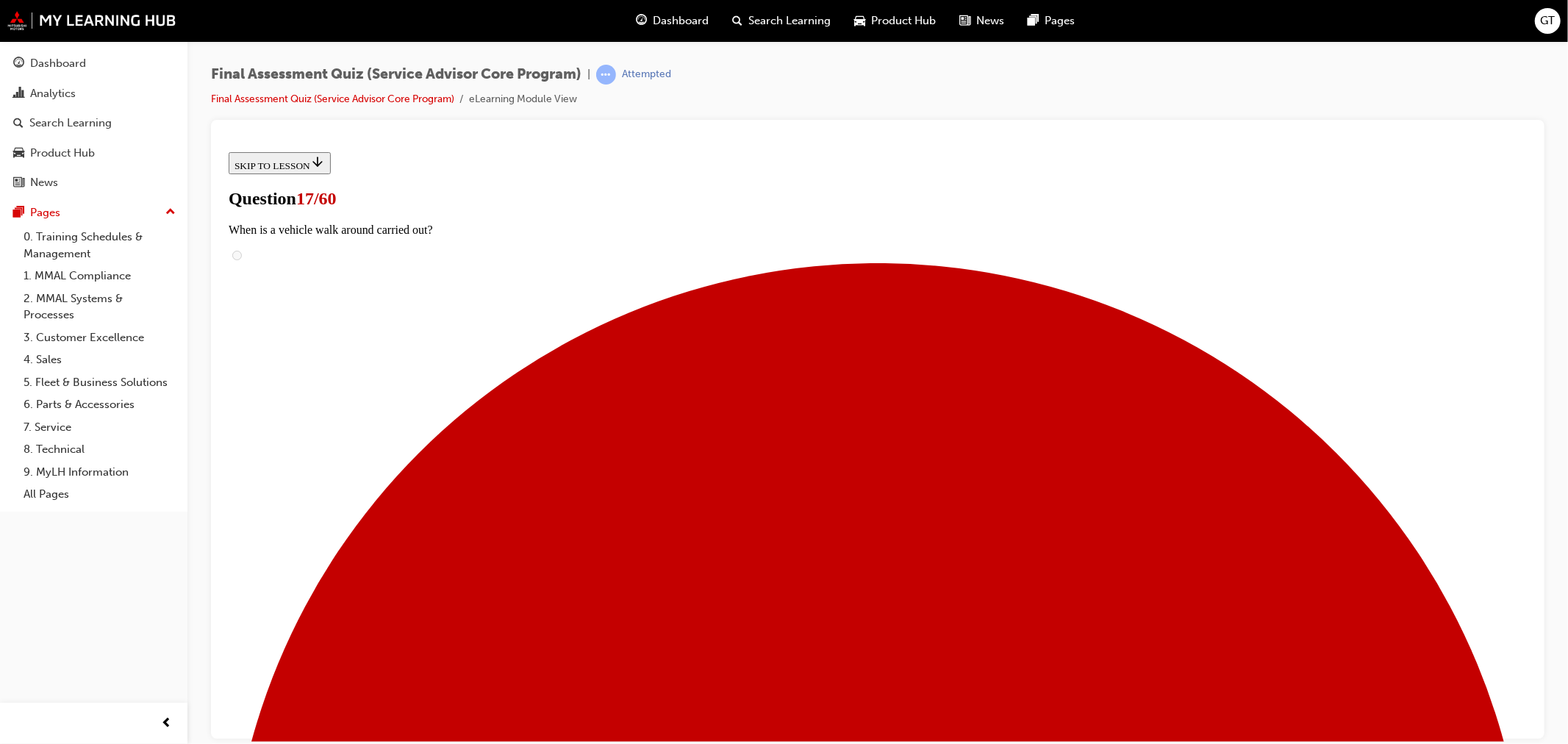
scroll to position [775, 0]
